Goal: Task Accomplishment & Management: Manage account settings

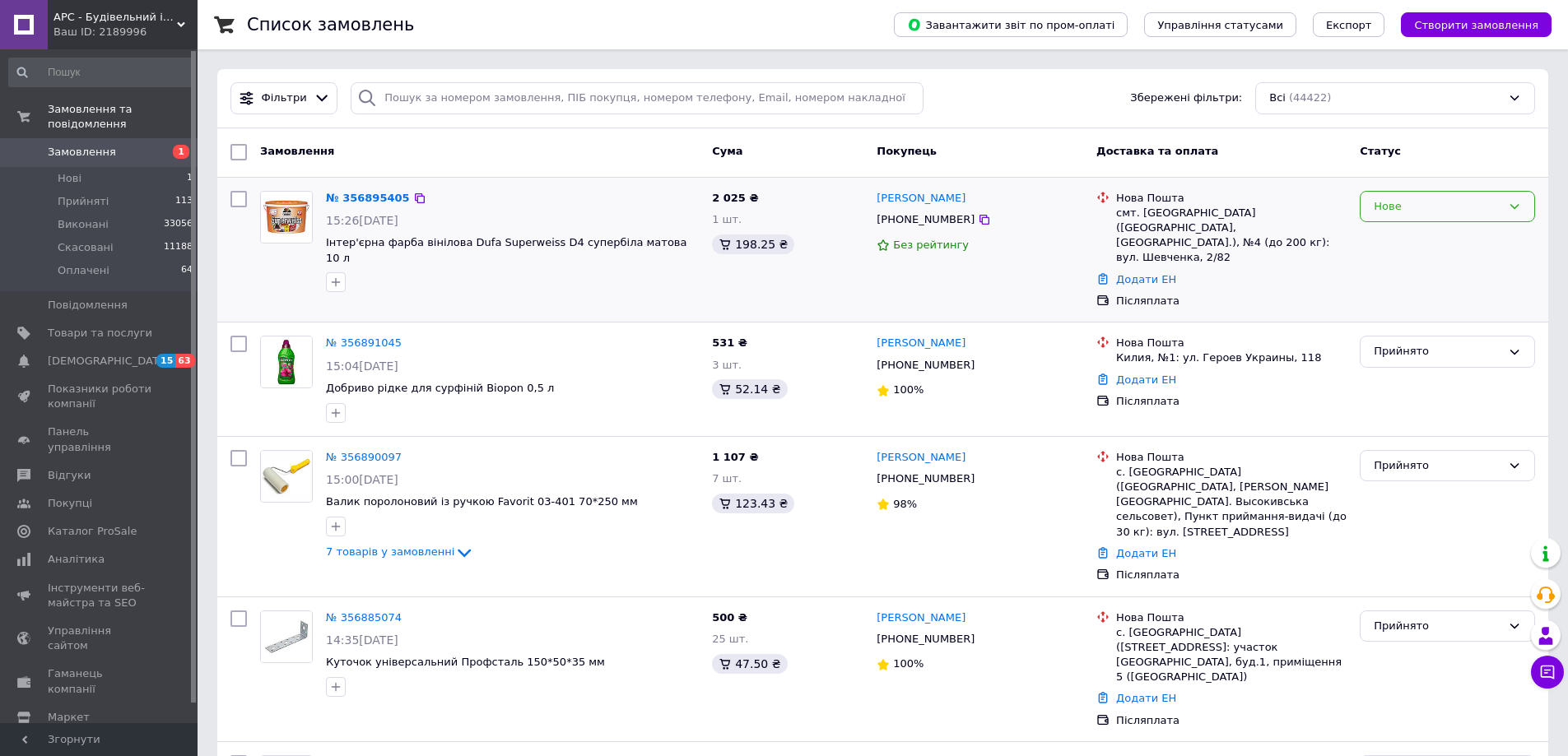
click at [1517, 201] on icon at bounding box center [1514, 206] width 13 height 13
click at [1392, 237] on li "Прийнято" at bounding box center [1447, 241] width 174 height 31
click at [67, 354] on span "[DEMOGRAPHIC_DATA]" at bounding box center [108, 361] width 122 height 15
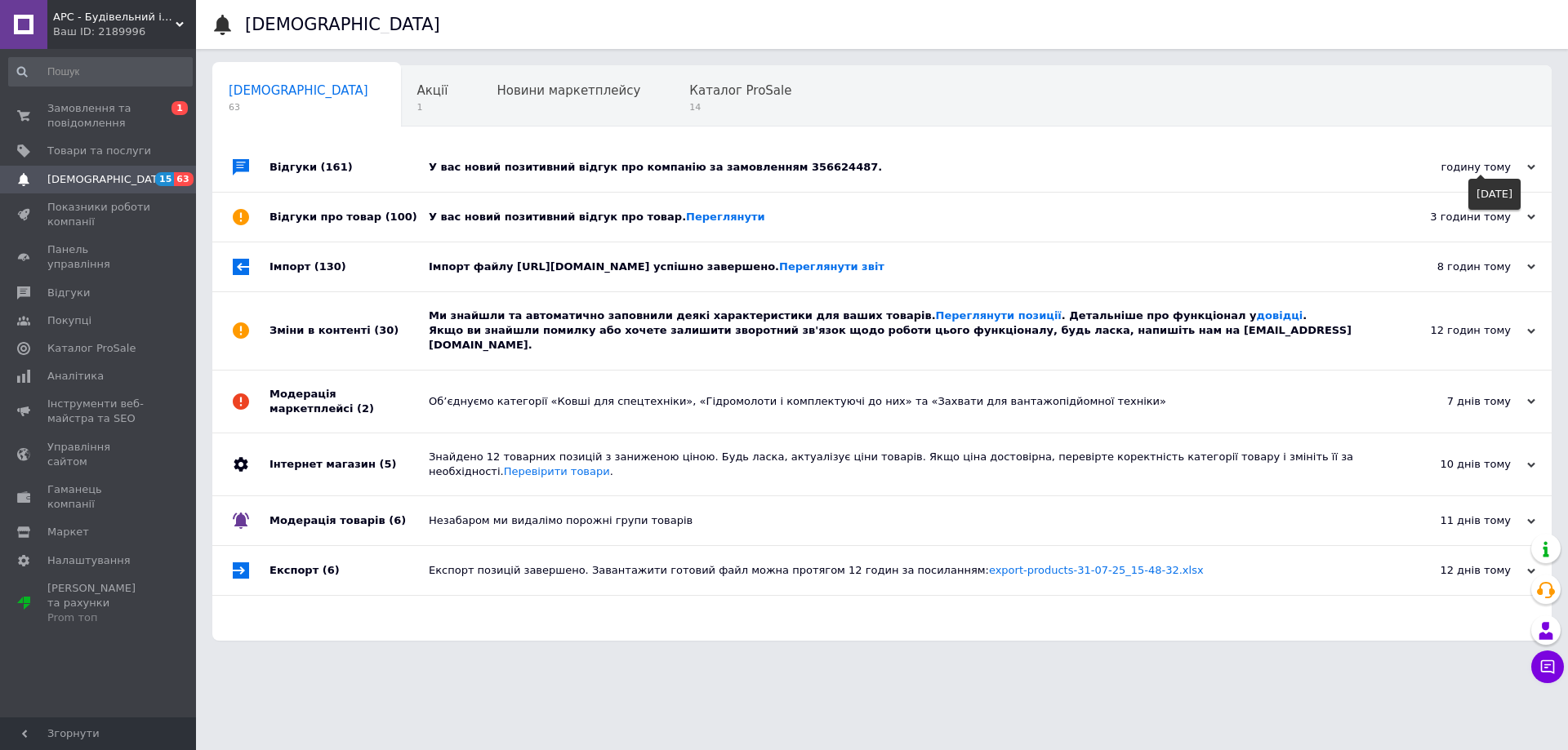
click at [1525, 165] on div "годину тому" at bounding box center [1453, 168] width 163 height 15
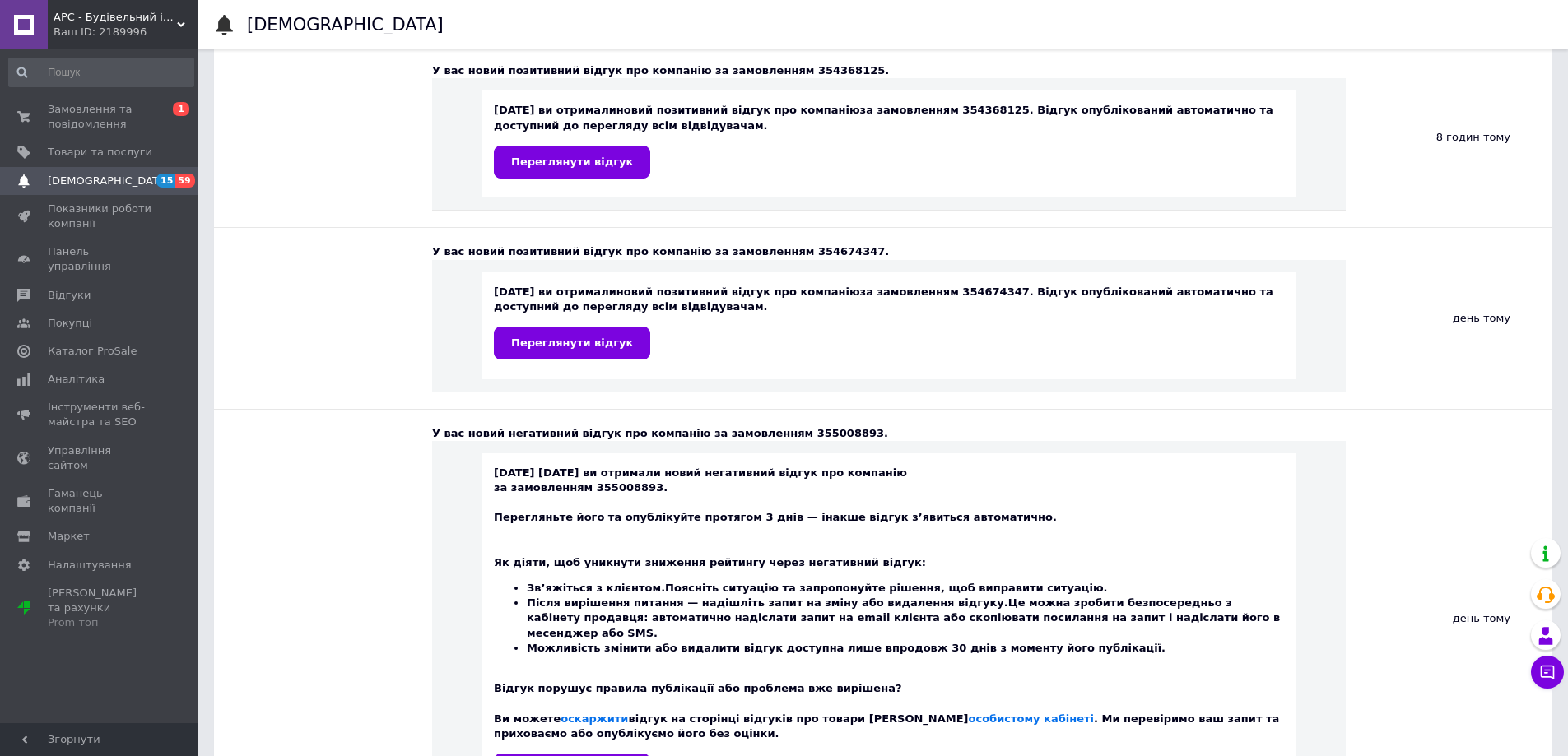
scroll to position [329, 0]
drag, startPoint x: 764, startPoint y: 431, endPoint x: 816, endPoint y: 429, distance: 52.0
click at [816, 429] on div "У вас новий негативний відгук про компанію за замовленням 355008893." at bounding box center [888, 432] width 913 height 15
copy div "355008893"
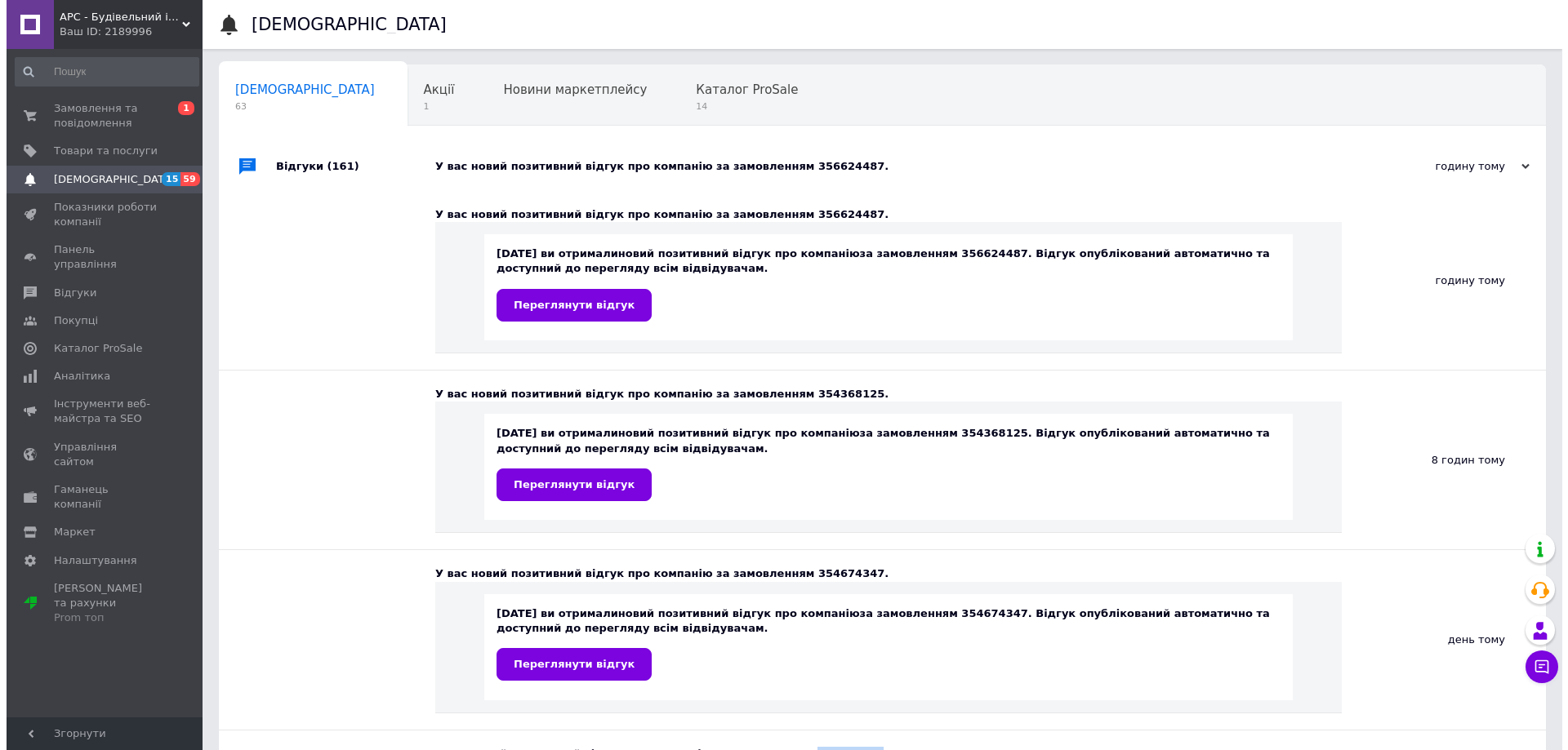
scroll to position [0, 0]
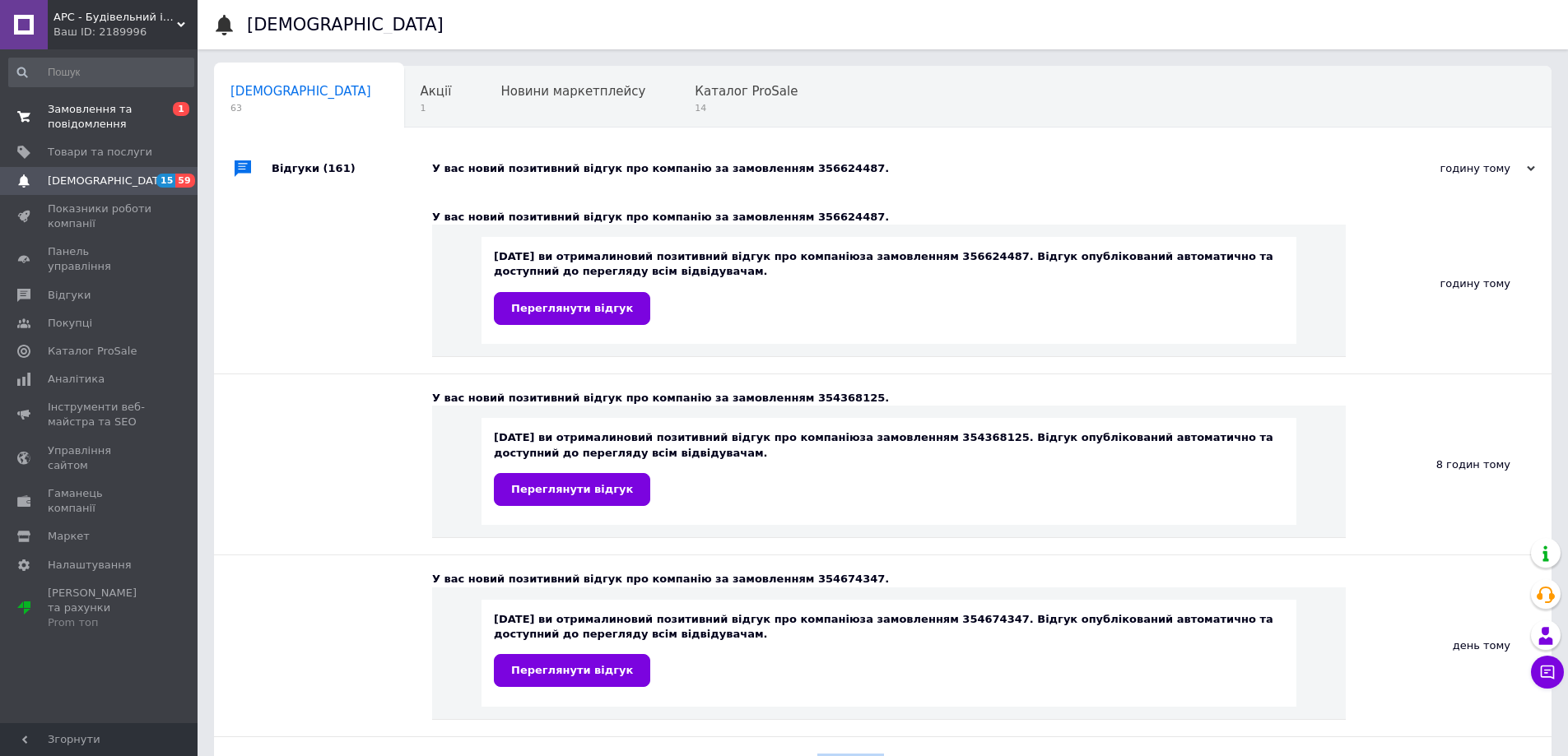
click at [90, 110] on span "Замовлення та повідомлення" at bounding box center [99, 117] width 105 height 30
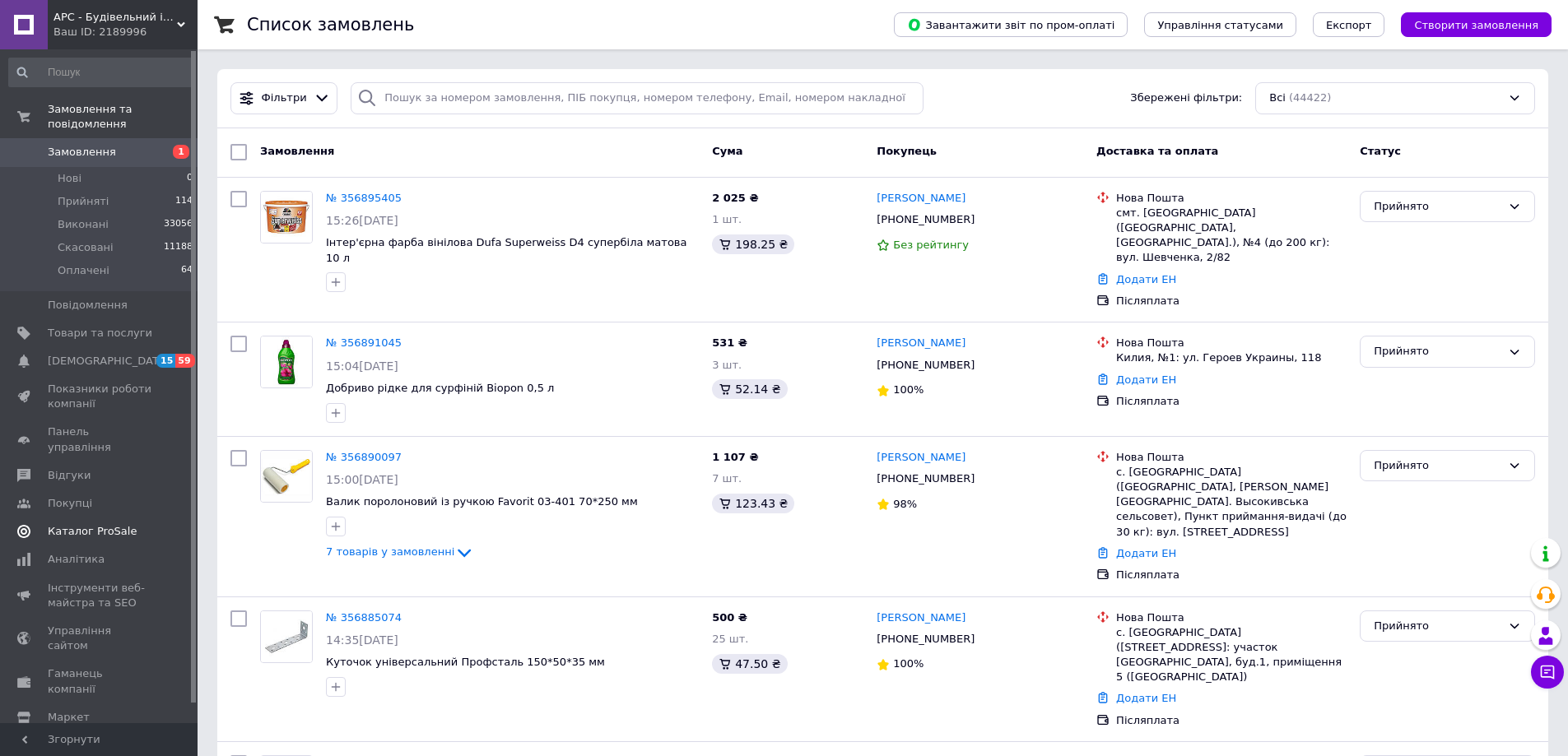
click at [75, 524] on span "Каталог ProSale" at bounding box center [92, 531] width 89 height 15
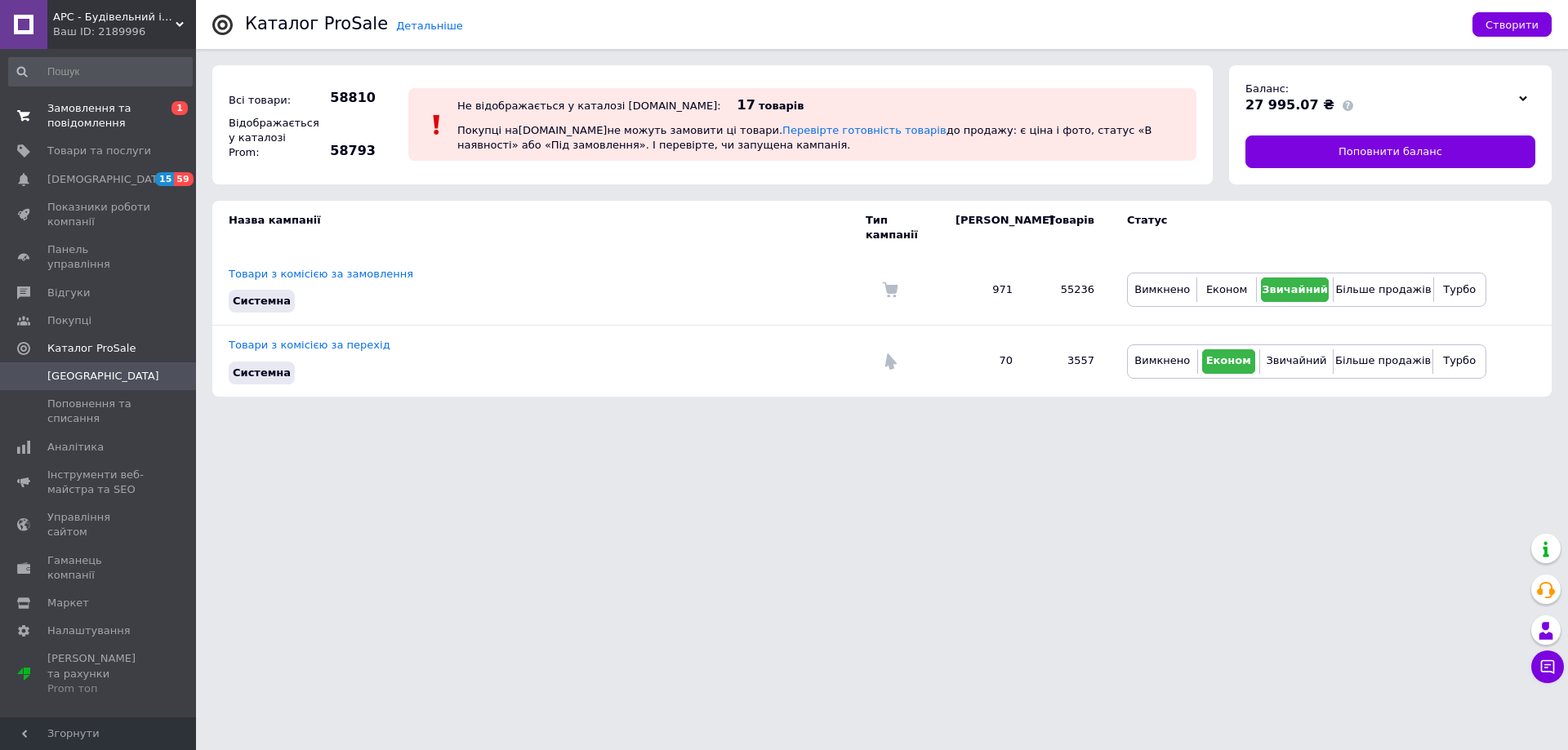
click at [75, 117] on span "Замовлення та повідомлення" at bounding box center [99, 116] width 104 height 29
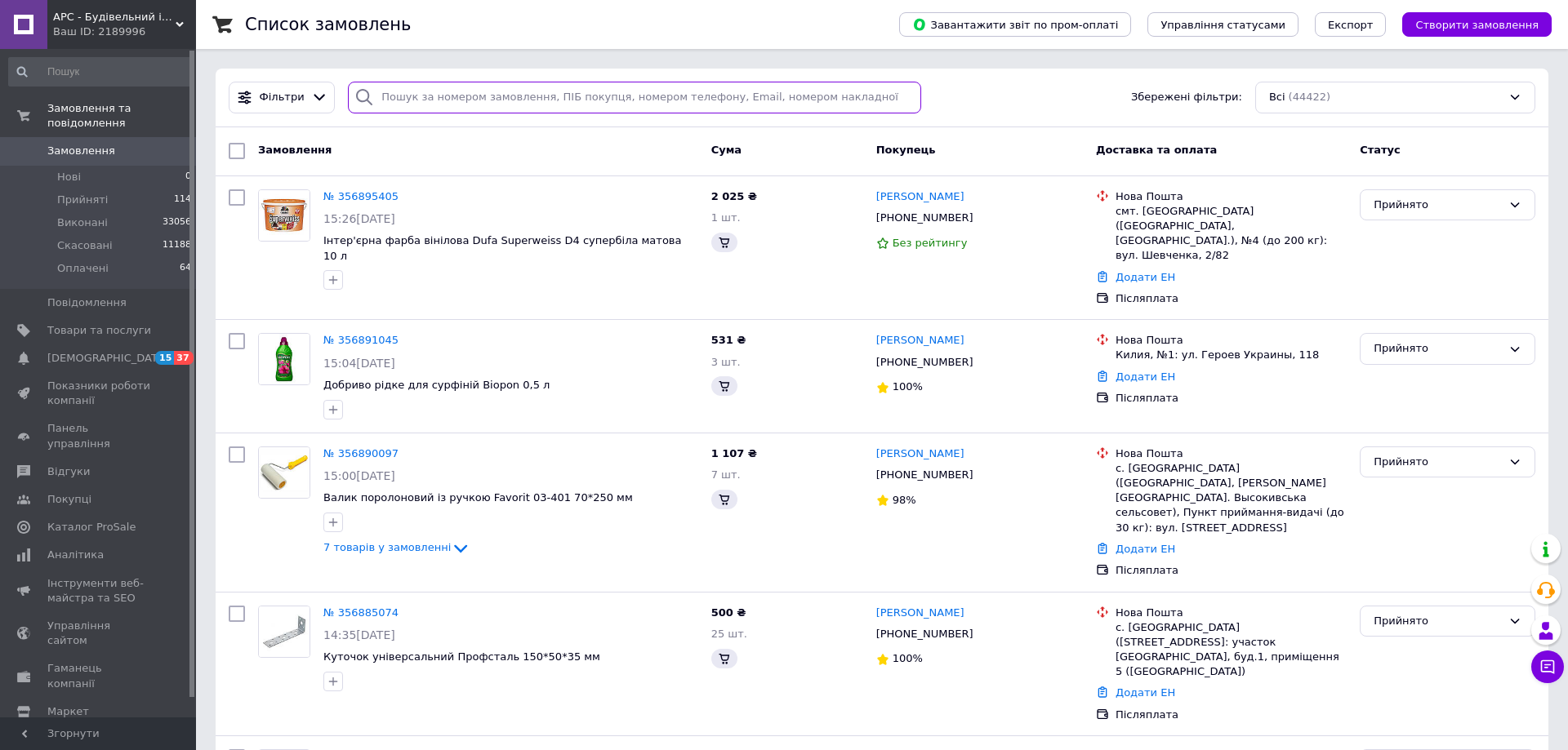
click at [419, 95] on input "search" at bounding box center [634, 98] width 573 height 32
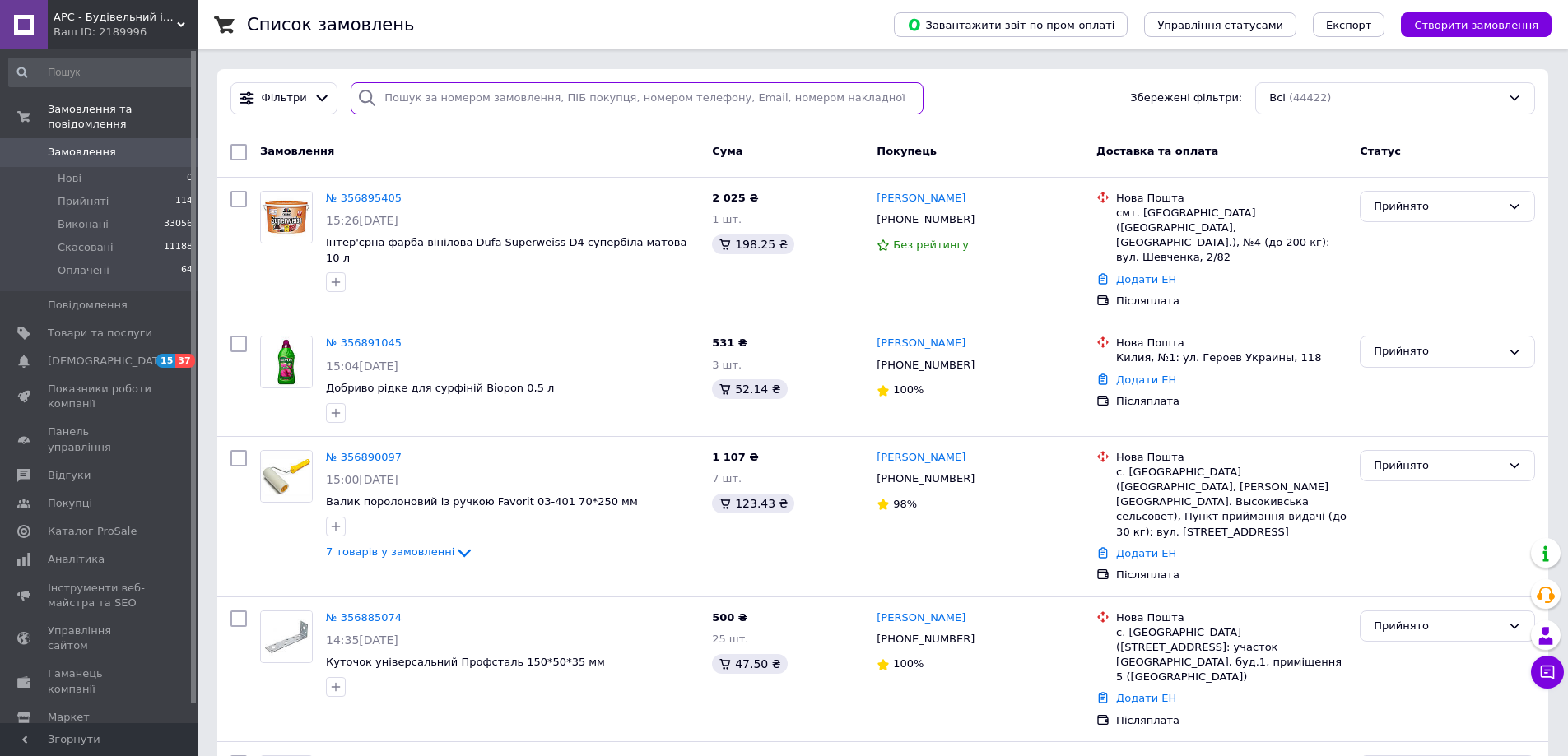
paste input "355008893"
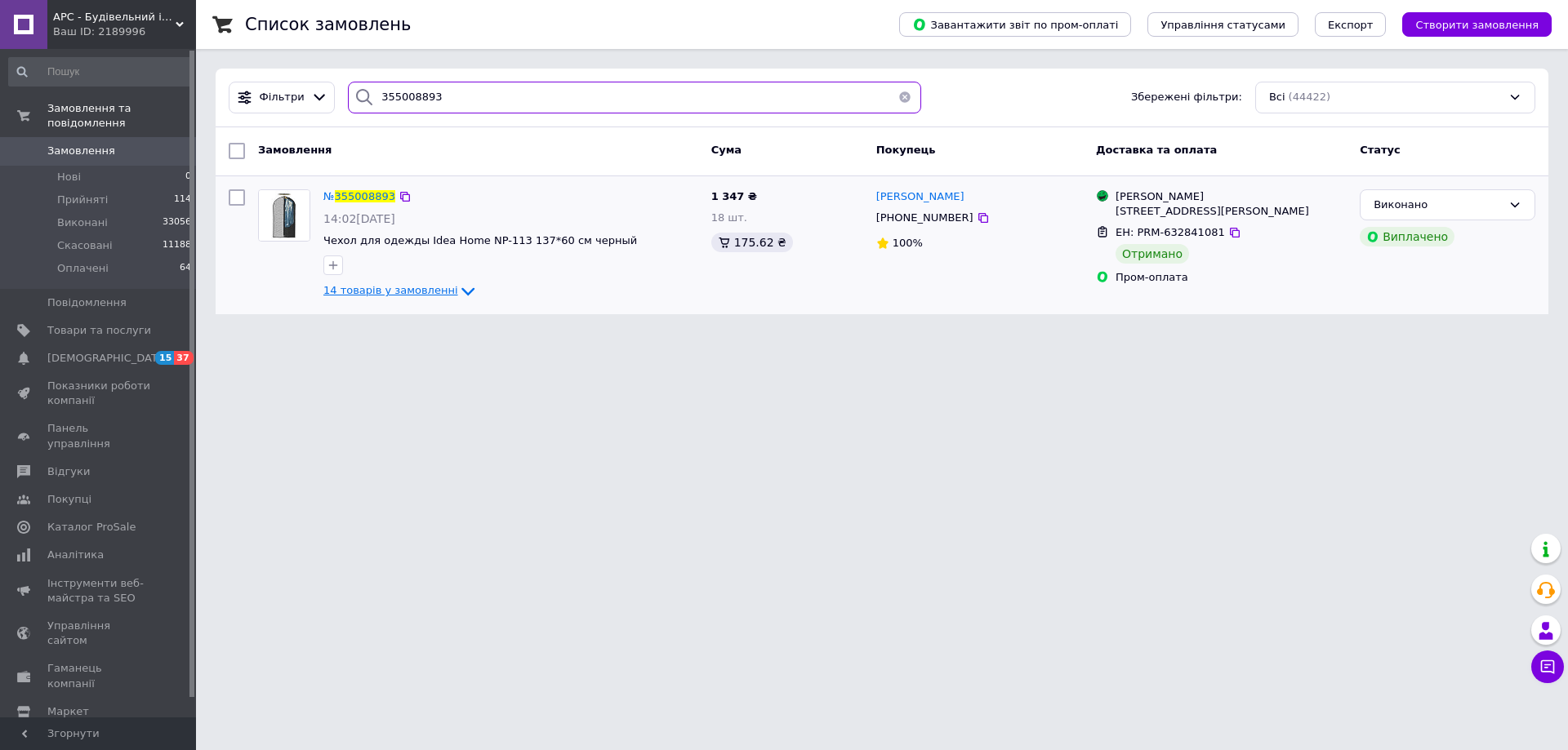
type input "355008893"
click at [462, 290] on icon at bounding box center [468, 292] width 13 height 8
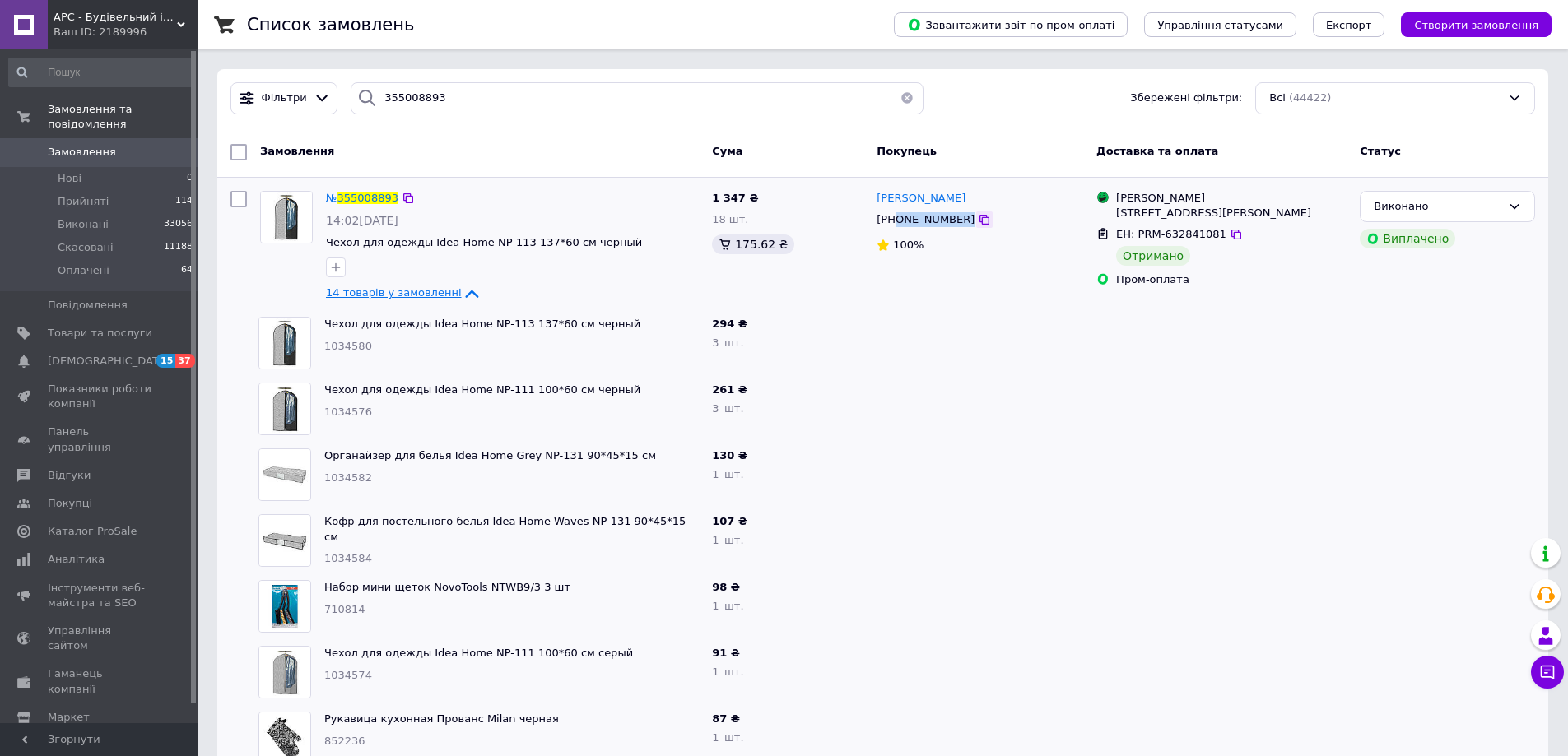
drag, startPoint x: 894, startPoint y: 222, endPoint x: 961, endPoint y: 228, distance: 67.3
click at [961, 228] on div "+380503342785" at bounding box center [980, 219] width 210 height 18
copy div "0503342785"
